Goal: Share content

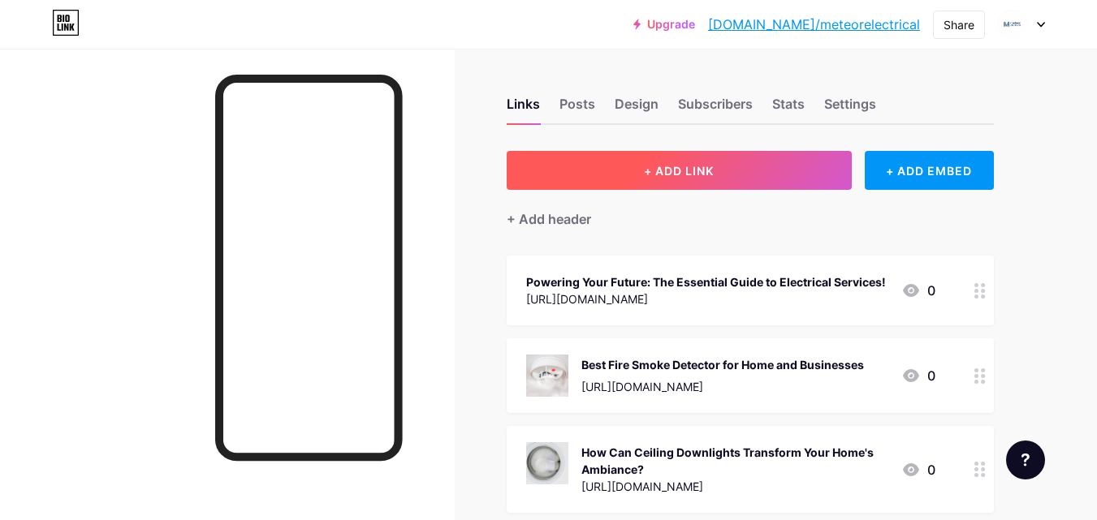
click at [737, 164] on button "+ ADD LINK" at bounding box center [679, 170] width 345 height 39
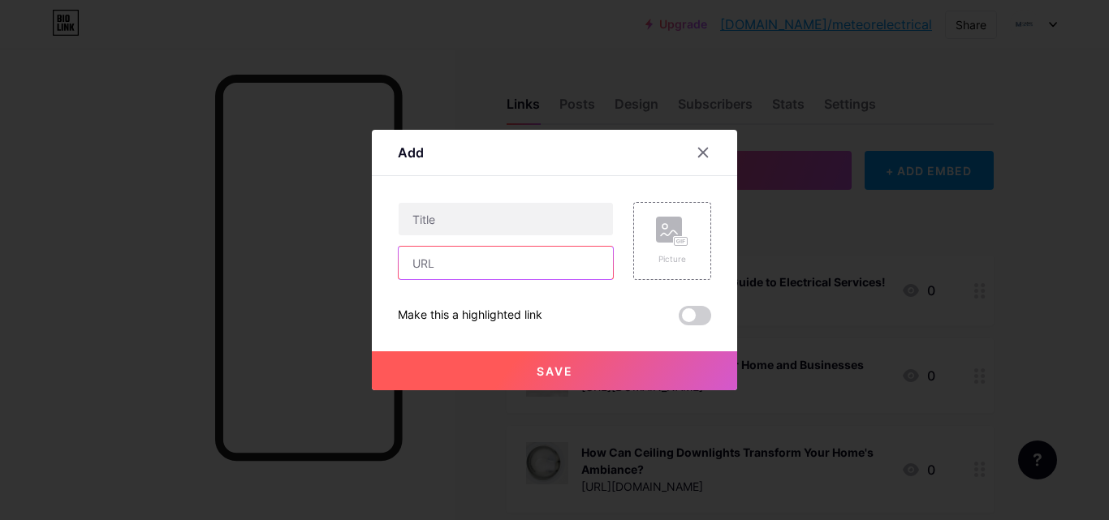
click at [412, 274] on input "text" at bounding box center [506, 263] width 214 height 32
paste input "[URL][DOMAIN_NAME]"
type input "[URL][DOMAIN_NAME]"
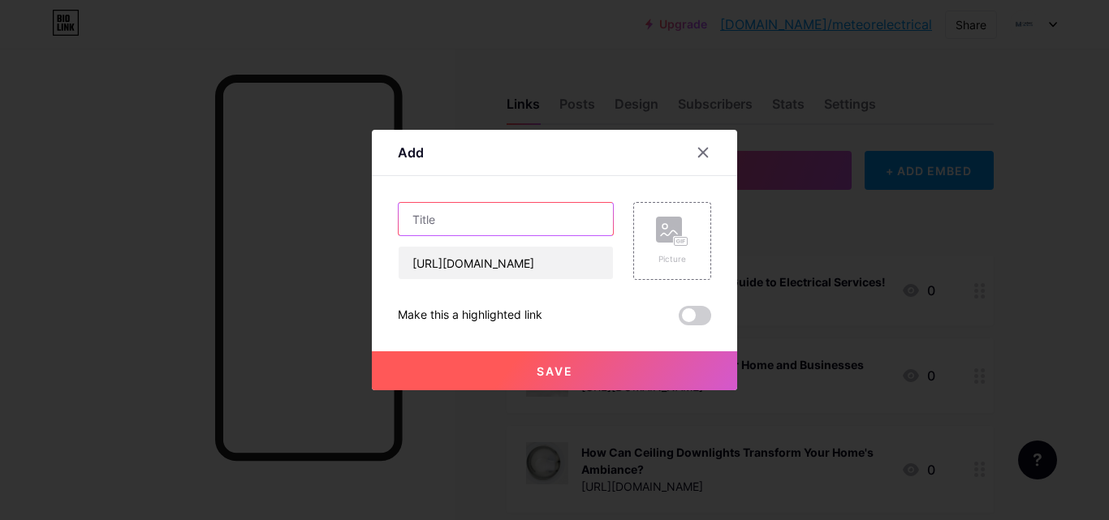
click at [454, 232] on input "text" at bounding box center [506, 219] width 214 height 32
paste input "Protect Power, Prevent Risk: The Smart Fuse Guide"
type input "Protect Power, Prevent Risk: The Smart Fuse Guide"
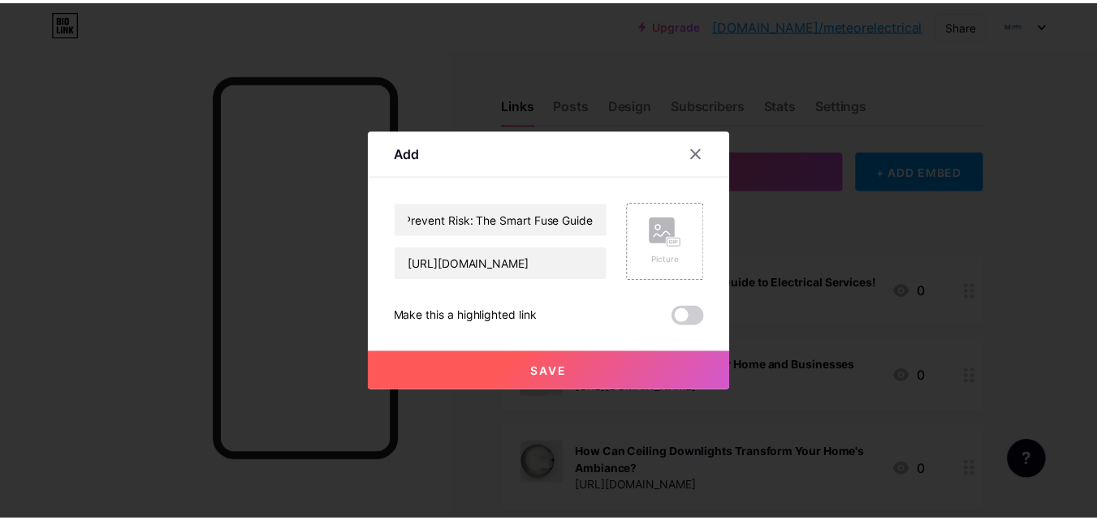
scroll to position [0, 0]
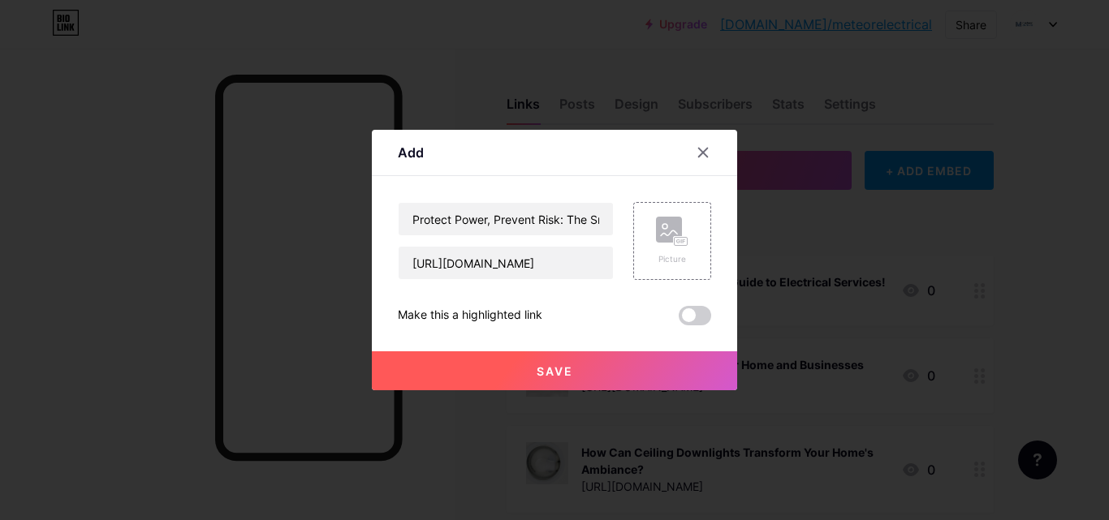
click at [531, 356] on button "Save" at bounding box center [554, 370] width 365 height 39
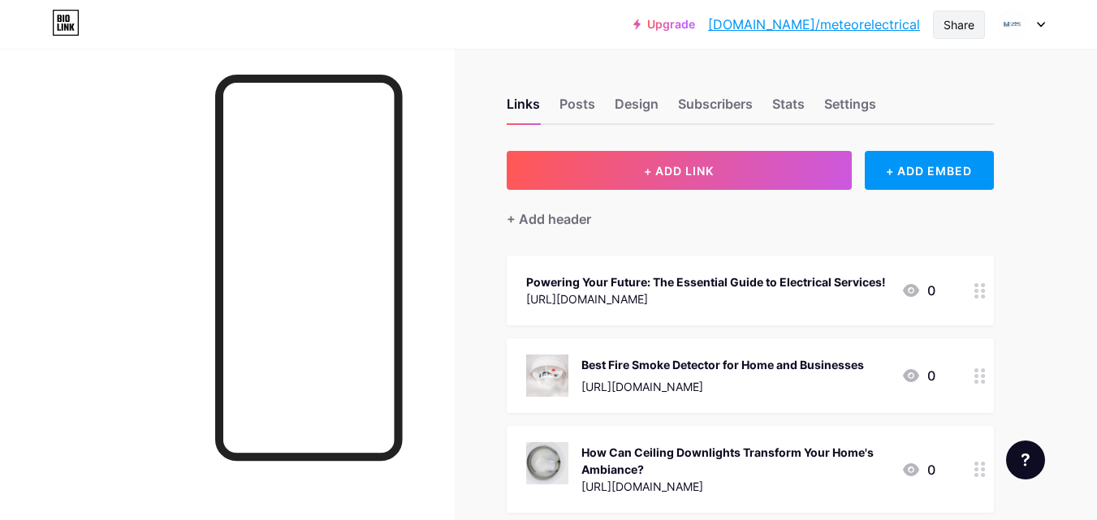
click at [960, 16] on div "Share" at bounding box center [958, 24] width 31 height 17
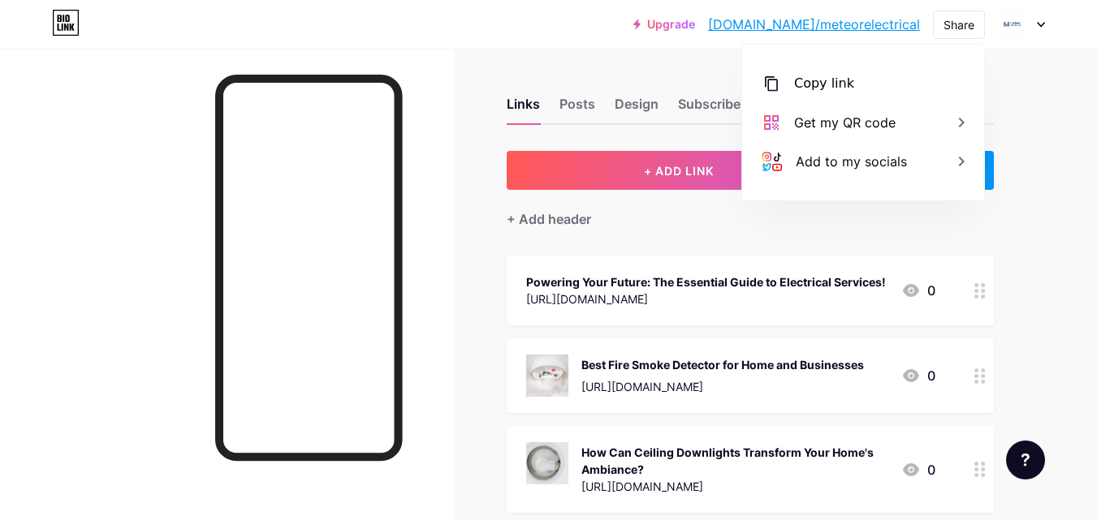
click at [868, 63] on div "Copy link [URL][DOMAIN_NAME] Get my QR code Add to my socials" at bounding box center [863, 123] width 242 height 156
click at [824, 88] on div "Copy link" at bounding box center [824, 83] width 60 height 19
